Goal: Information Seeking & Learning: Learn about a topic

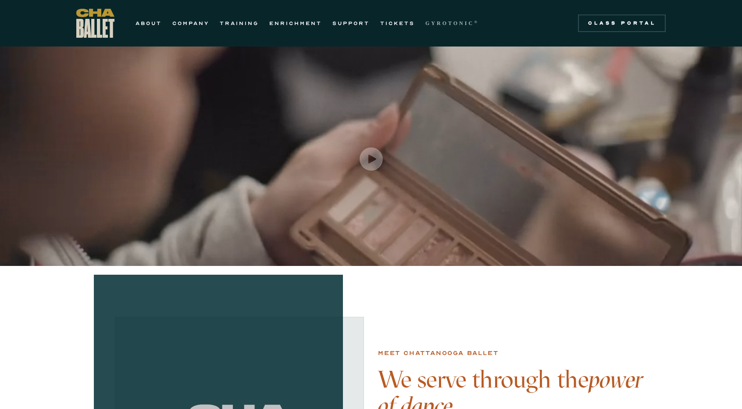
click at [440, 24] on strong "GYROTONIC" at bounding box center [449, 23] width 49 height 6
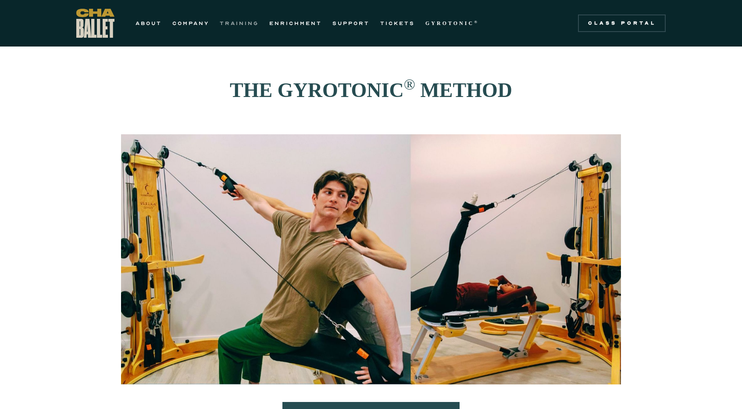
click at [244, 21] on link "TRAINING" at bounding box center [239, 23] width 39 height 11
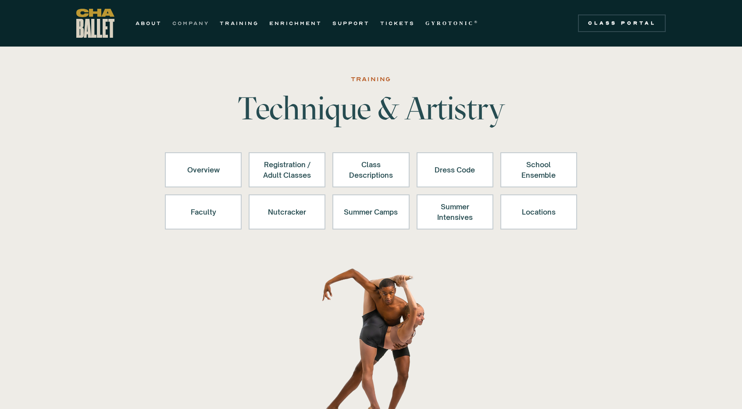
click at [190, 22] on link "COMPANY" at bounding box center [190, 23] width 37 height 11
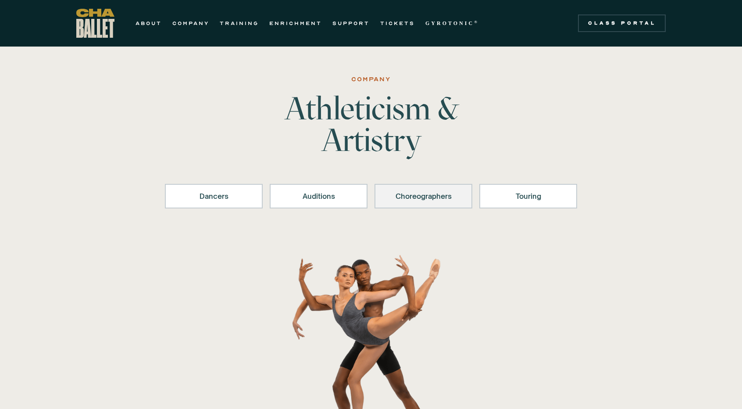
click at [420, 200] on div "Choreographers" at bounding box center [423, 196] width 75 height 11
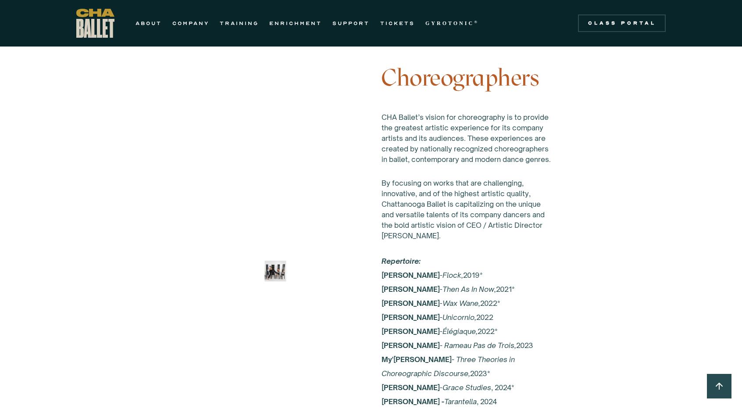
click at [420, 200] on div "Choreographers CHA Ballet’s vision for choreography is to provide the greatest …" at bounding box center [467, 270] width 170 height 413
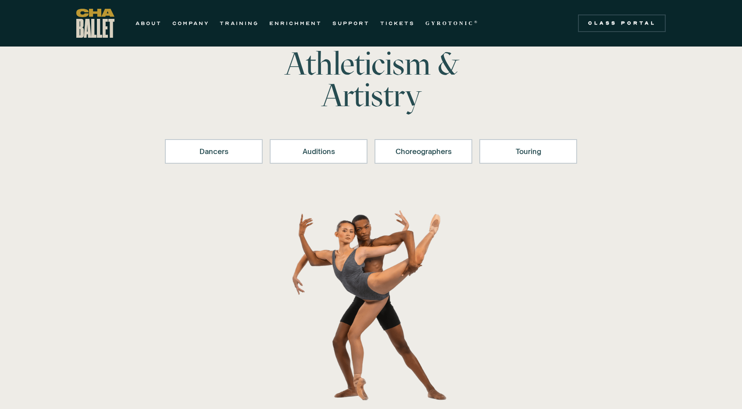
scroll to position [51, 0]
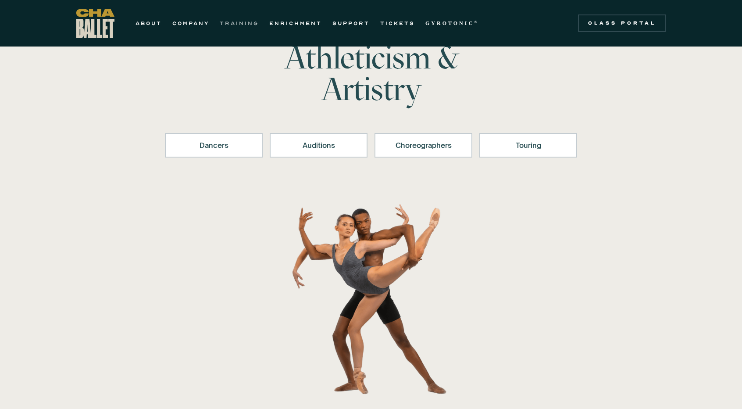
click at [239, 22] on link "TRAINING" at bounding box center [239, 23] width 39 height 11
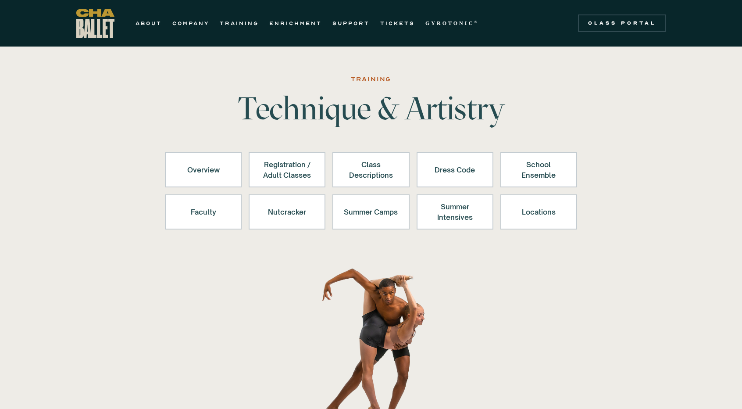
click at [239, 22] on link "TRAINING" at bounding box center [239, 23] width 39 height 11
click at [206, 219] on div "Faculty" at bounding box center [203, 211] width 54 height 21
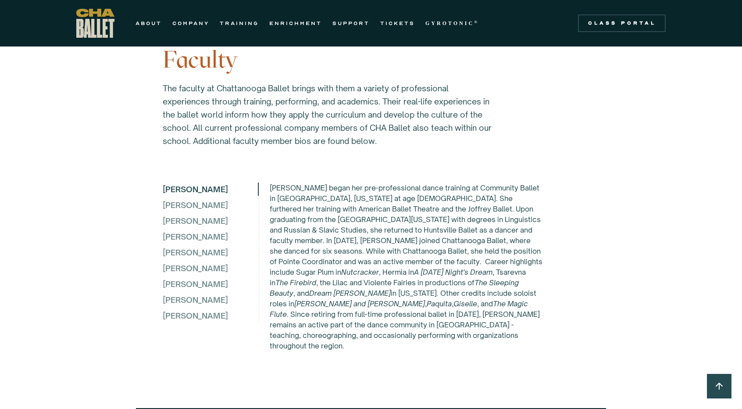
scroll to position [2303, 0]
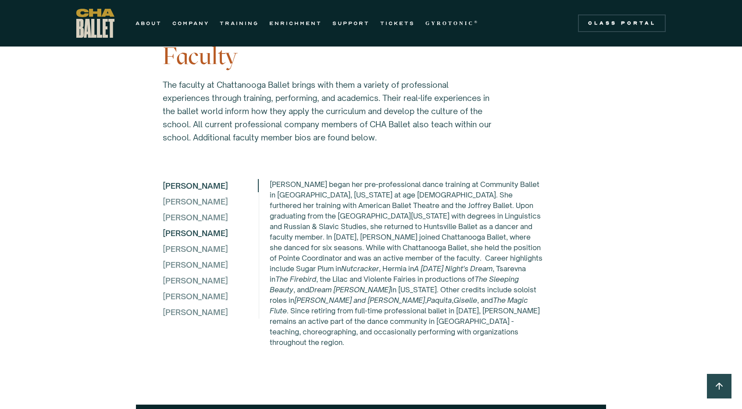
click at [198, 226] on div "[PERSON_NAME]" at bounding box center [210, 232] width 95 height 13
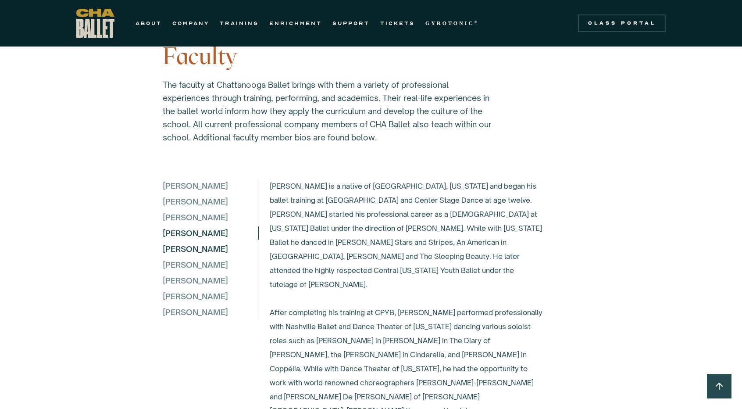
click at [188, 242] on div "[PERSON_NAME]" at bounding box center [210, 248] width 95 height 13
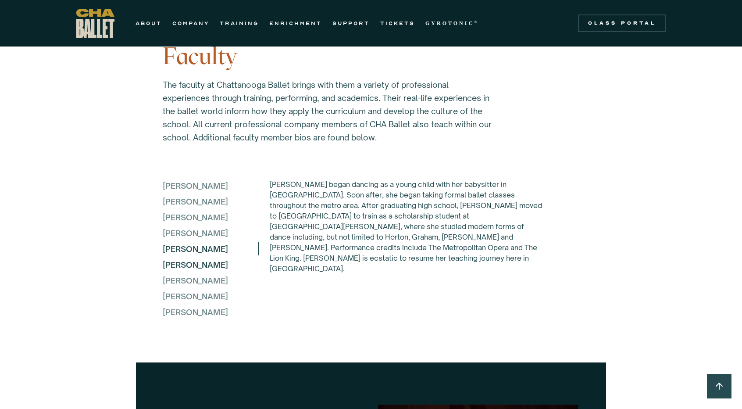
click at [189, 259] on div "[PERSON_NAME]" at bounding box center [210, 264] width 95 height 13
